Goal: Check status: Check status

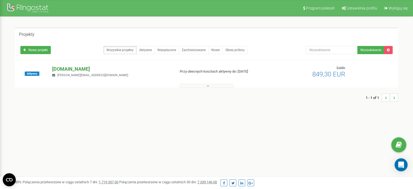
click at [83, 69] on p "[DOMAIN_NAME]" at bounding box center [111, 68] width 119 height 7
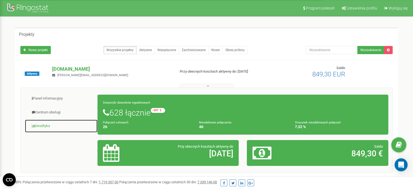
click at [49, 125] on link "Analityka" at bounding box center [61, 125] width 73 height 13
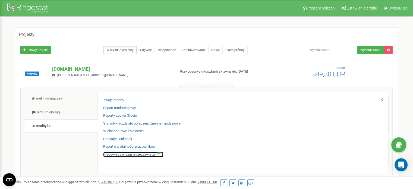
click at [122, 154] on link "Pracownicy w czasie rzeczywistym NEW" at bounding box center [133, 154] width 60 height 5
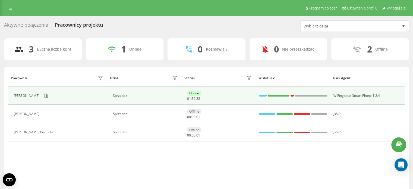
click at [100, 95] on div "[PERSON_NAME]" at bounding box center [59, 95] width 91 height 9
click at [50, 97] on div "[PERSON_NAME]" at bounding box center [59, 95] width 91 height 9
click at [47, 97] on icon at bounding box center [46, 95] width 4 height 4
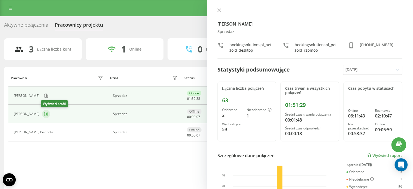
click at [44, 112] on icon at bounding box center [46, 114] width 4 height 4
